Goal: Transaction & Acquisition: Purchase product/service

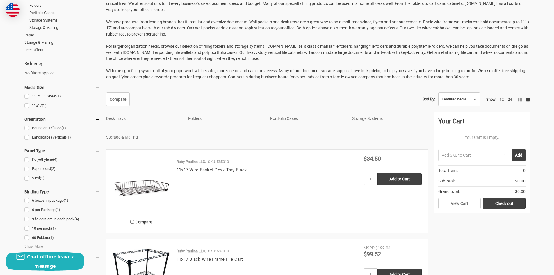
scroll to position [146, 0]
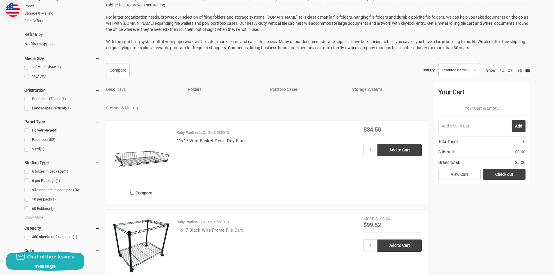
click at [224, 230] on link "11x17 Black Wire Frame File Cart" at bounding box center [210, 230] width 66 height 5
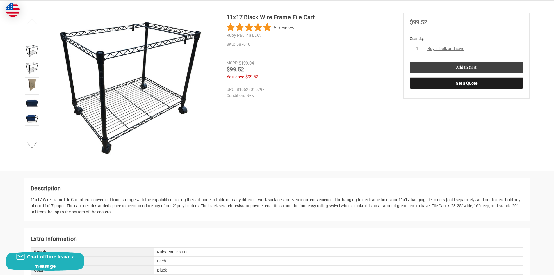
scroll to position [29, 0]
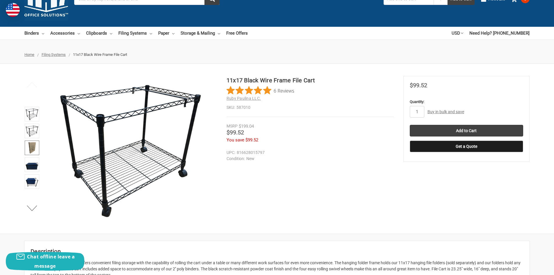
click at [32, 144] on img at bounding box center [32, 147] width 13 height 13
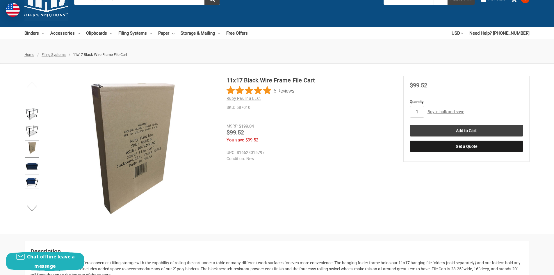
click at [29, 163] on img at bounding box center [32, 164] width 13 height 13
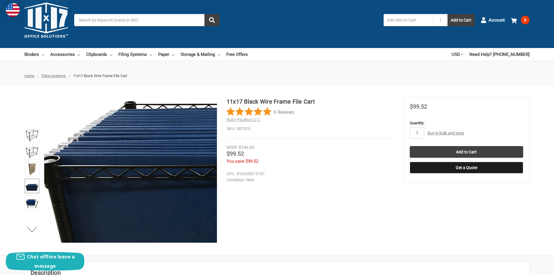
scroll to position [0, 0]
